Goal: Check status: Check status

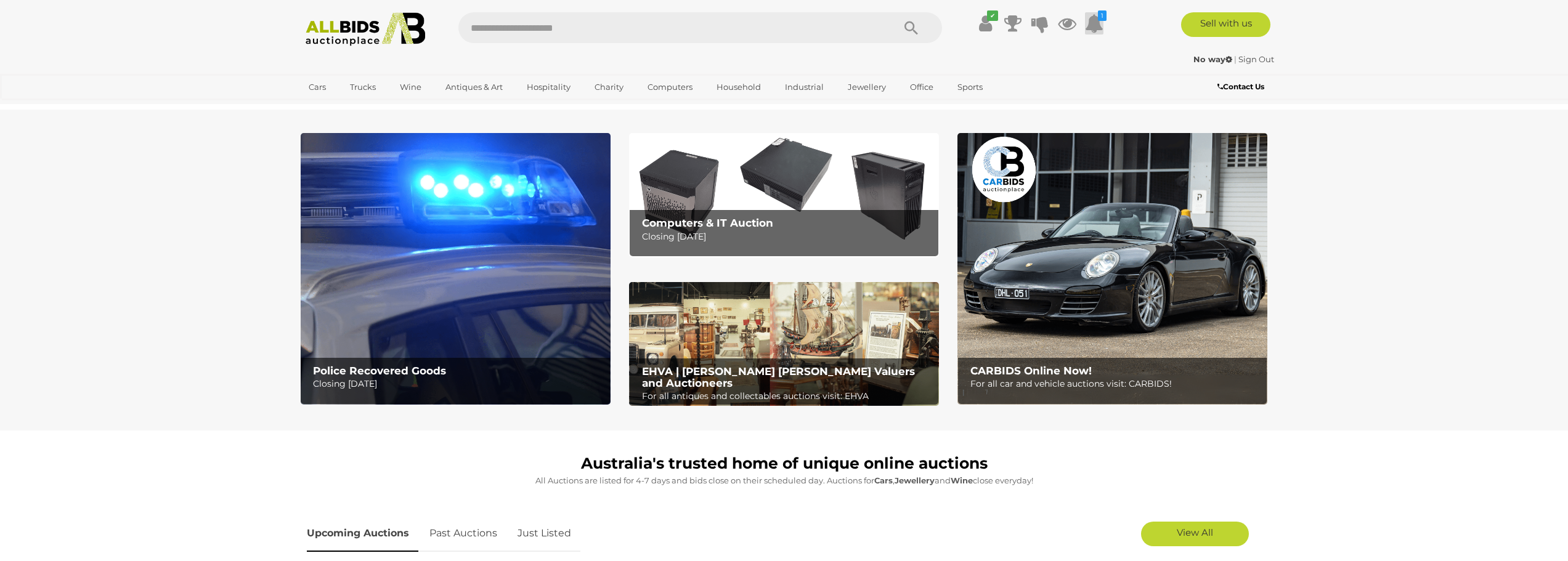
click at [1090, 23] on icon at bounding box center [1094, 23] width 19 height 22
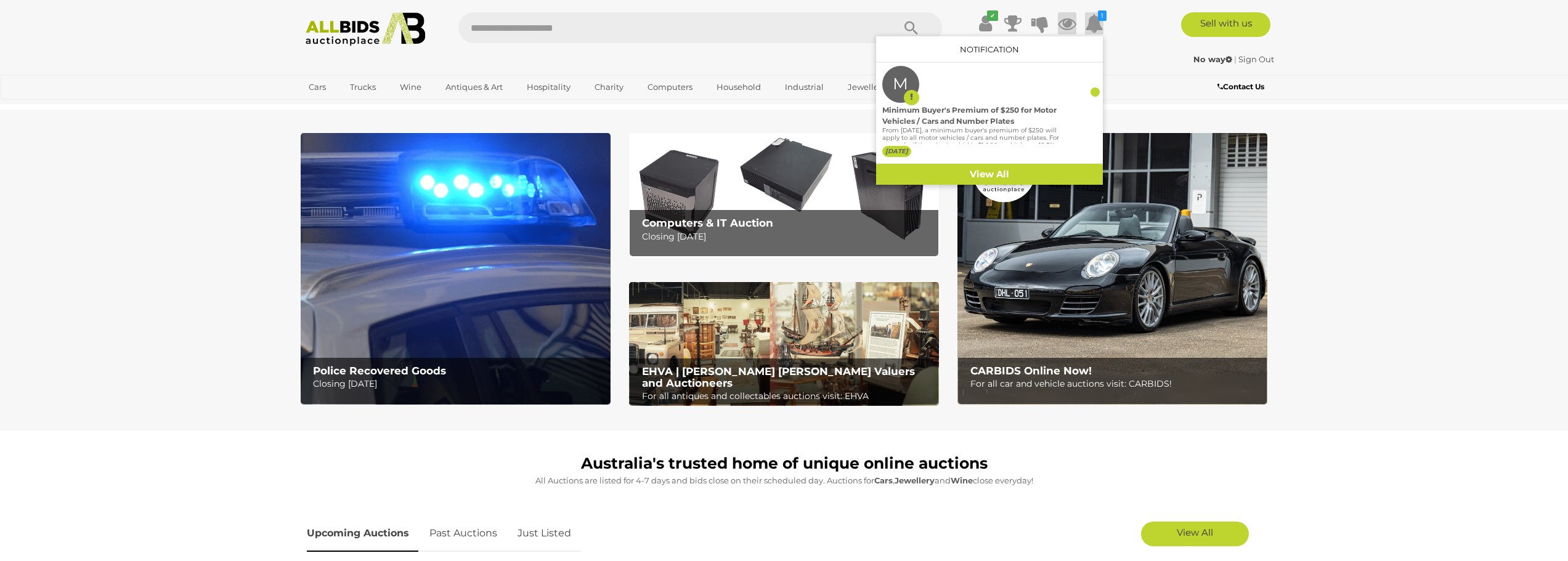
click at [1071, 22] on icon at bounding box center [1067, 23] width 19 height 22
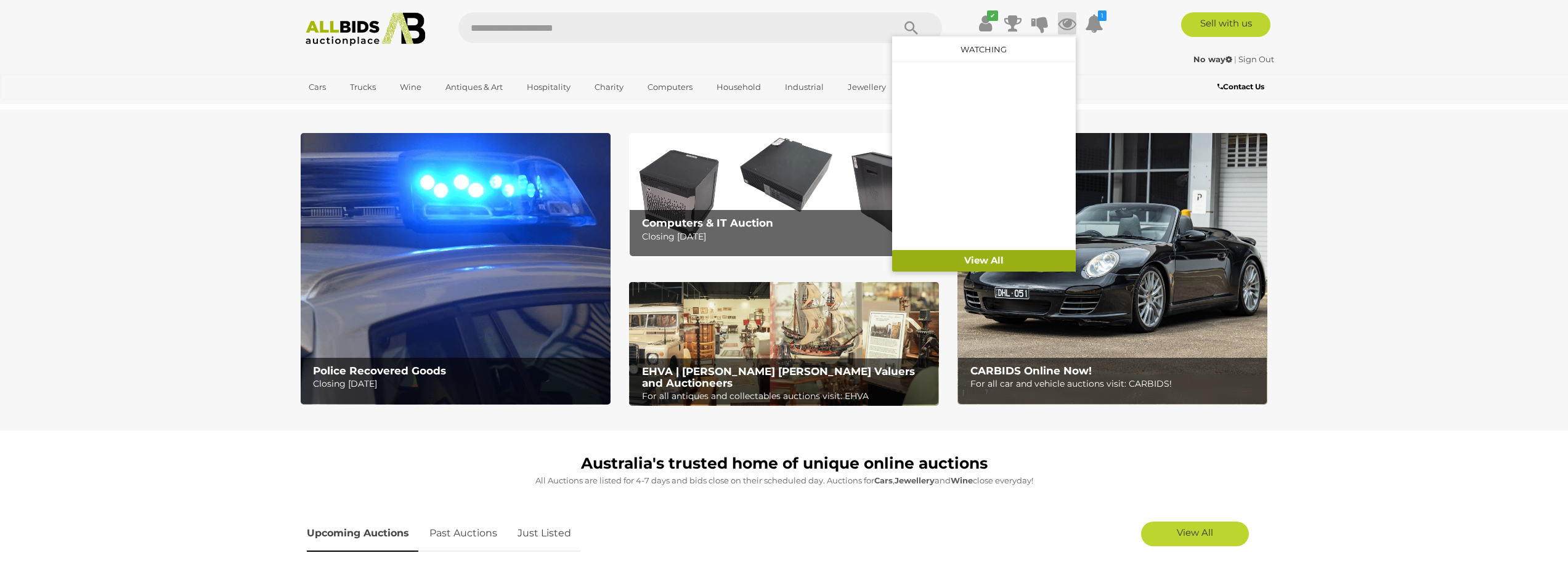
click at [987, 253] on link "View All" at bounding box center [983, 260] width 183 height 21
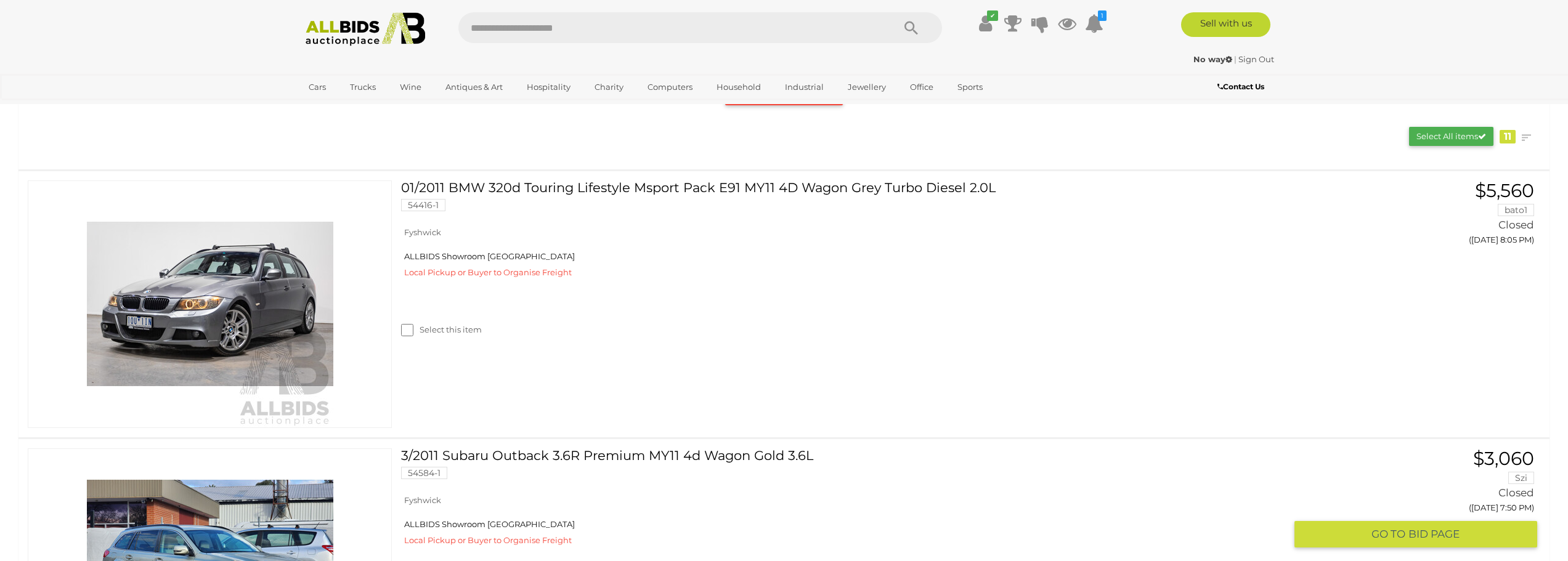
scroll to position [431, 0]
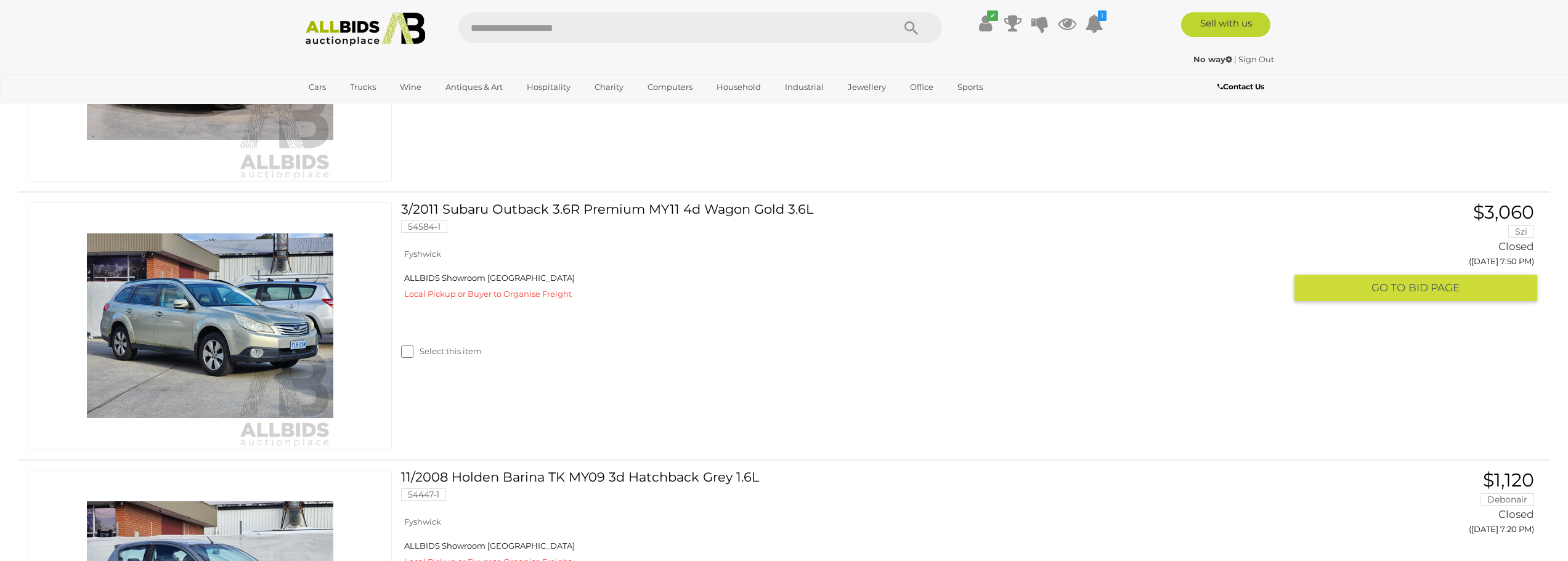
click at [467, 202] on link "3/2011 Subaru Outback 3.6R Premium MY11 4d Wagon Gold 3.6L 54584-1" at bounding box center [848, 222] width 875 height 40
